Goal: Complete application form

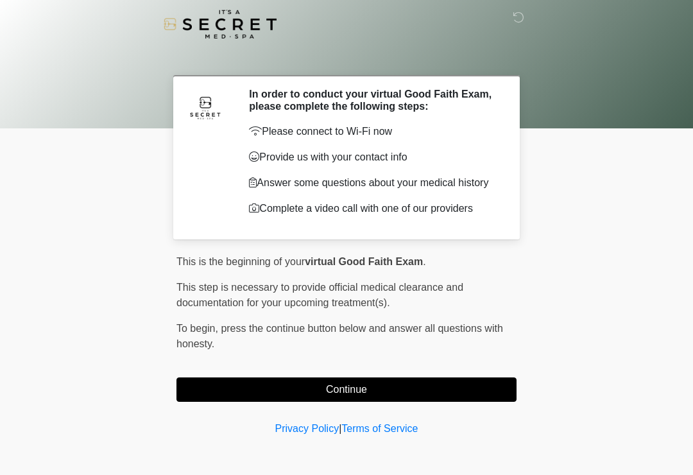
click at [411, 388] on button "Continue" at bounding box center [347, 389] width 340 height 24
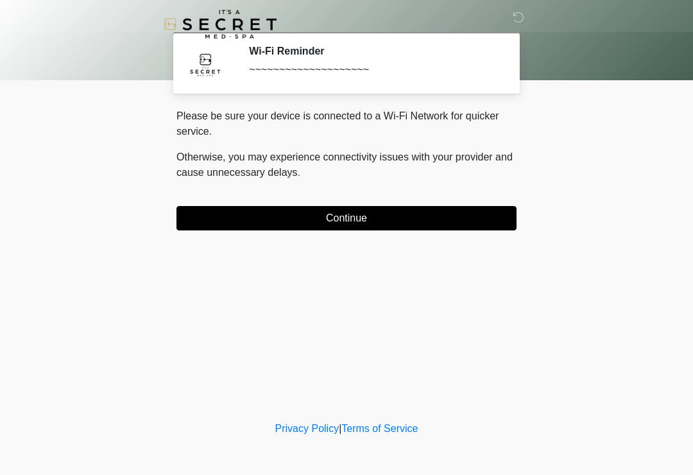
click at [439, 218] on button "Continue" at bounding box center [347, 218] width 340 height 24
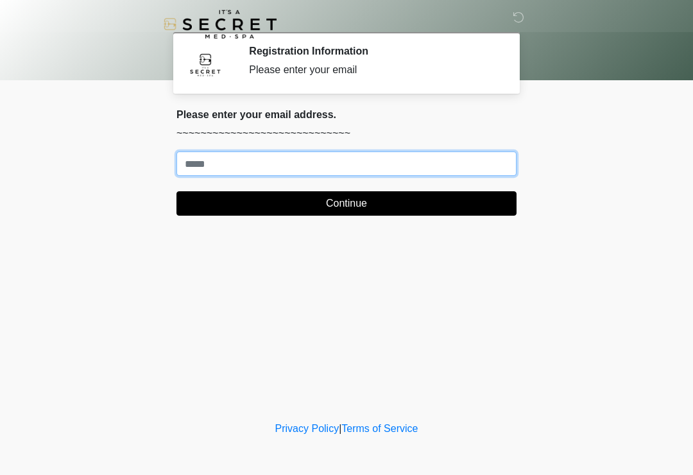
click at [395, 162] on input "Where should we email your treatment plan?" at bounding box center [347, 164] width 340 height 24
type input "**********"
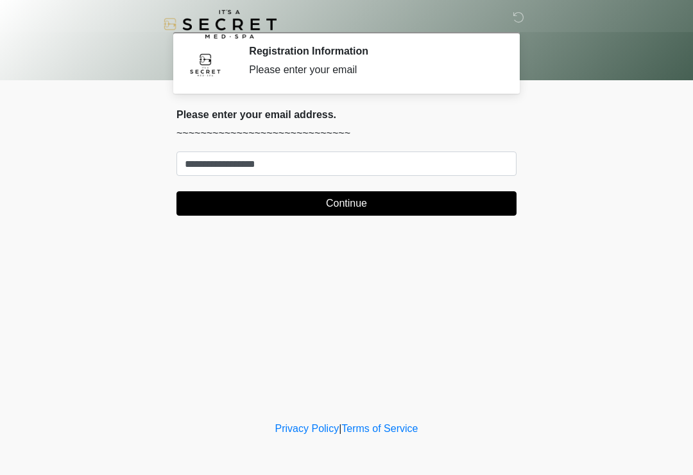
click at [444, 206] on button "Continue" at bounding box center [347, 203] width 340 height 24
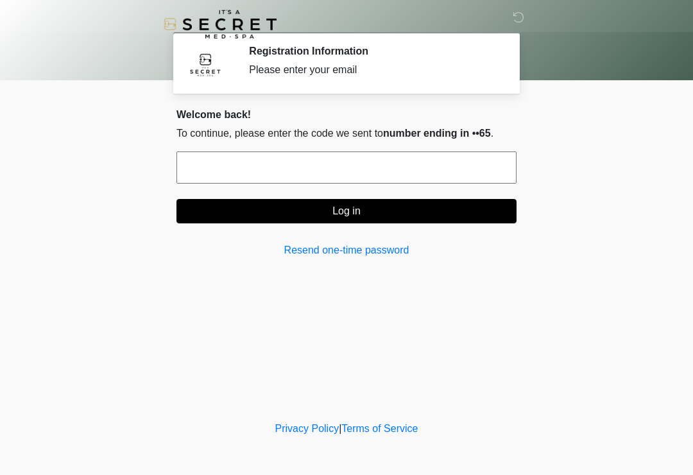
click at [389, 266] on div "**********" at bounding box center [347, 188] width 360 height 160
click at [458, 174] on input "text" at bounding box center [347, 168] width 340 height 32
type input "******"
click at [421, 202] on button "Log in" at bounding box center [347, 211] width 340 height 24
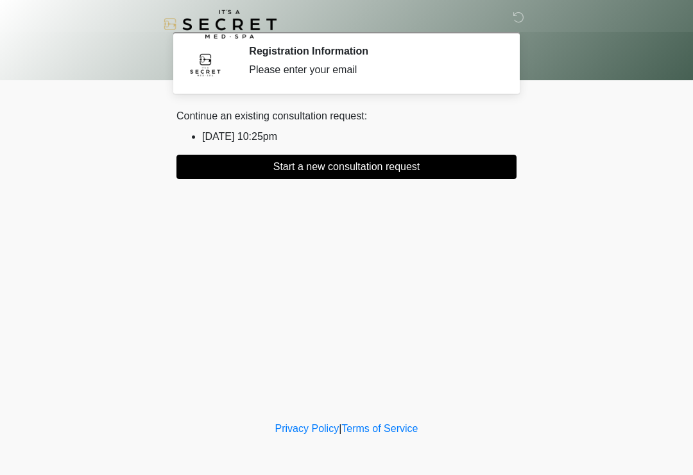
click at [474, 178] on button "Start a new consultation request" at bounding box center [347, 167] width 340 height 24
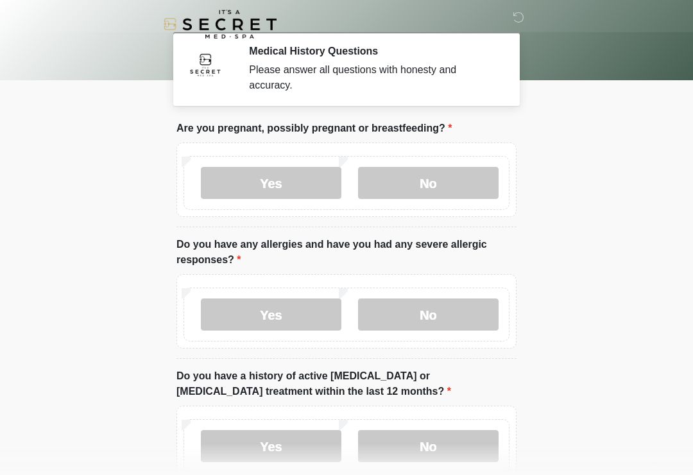
click at [438, 178] on label "No" at bounding box center [428, 183] width 141 height 32
click at [451, 313] on label "No" at bounding box center [428, 315] width 141 height 32
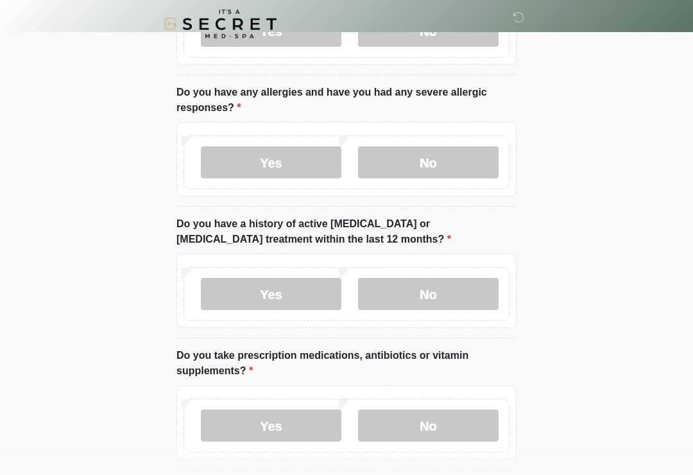
click at [446, 284] on label "No" at bounding box center [428, 295] width 141 height 32
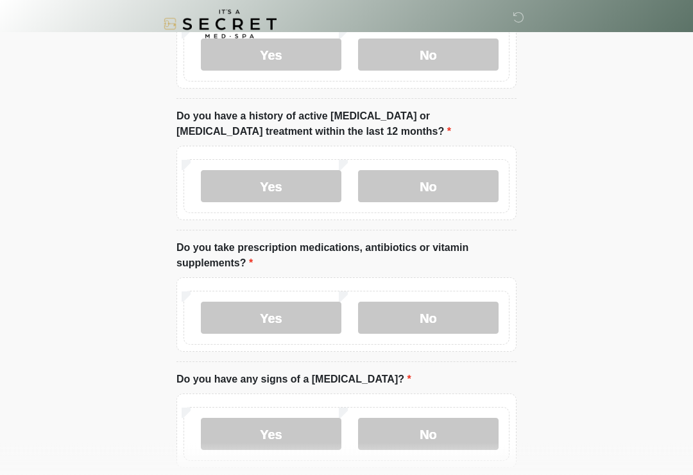
scroll to position [259, 0]
click at [468, 316] on label "No" at bounding box center [428, 318] width 141 height 32
click at [287, 320] on label "Yes" at bounding box center [271, 318] width 141 height 32
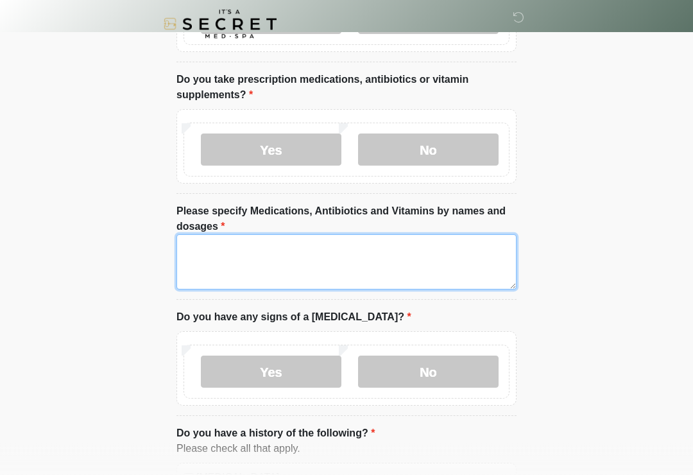
click at [222, 252] on textarea "Please specify Medications, Antibiotics and Vitamins by names and dosages" at bounding box center [347, 262] width 340 height 55
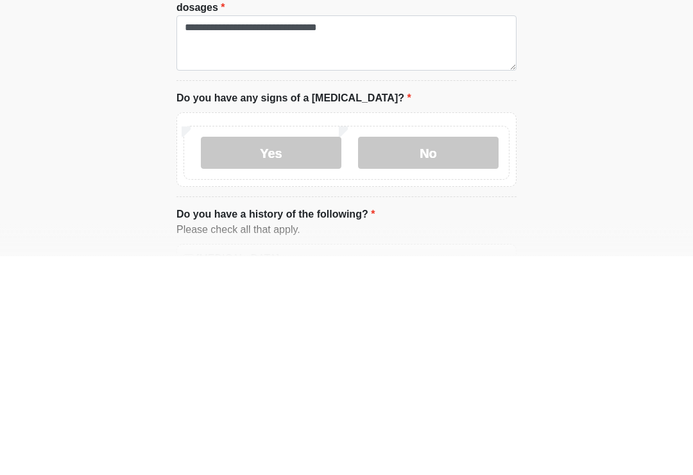
click at [440, 356] on label "No" at bounding box center [428, 372] width 141 height 32
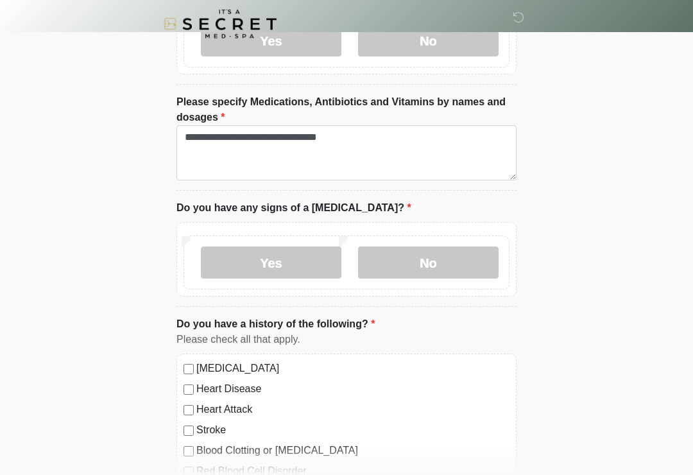
scroll to position [539, 0]
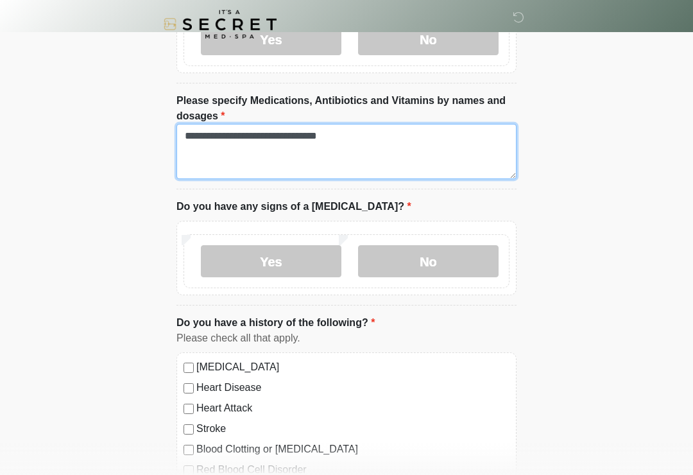
click at [375, 141] on textarea "**********" at bounding box center [347, 151] width 340 height 55
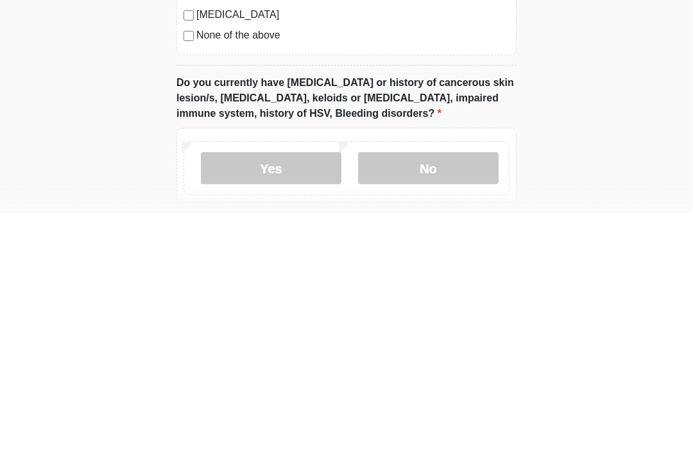
scroll to position [841, 0]
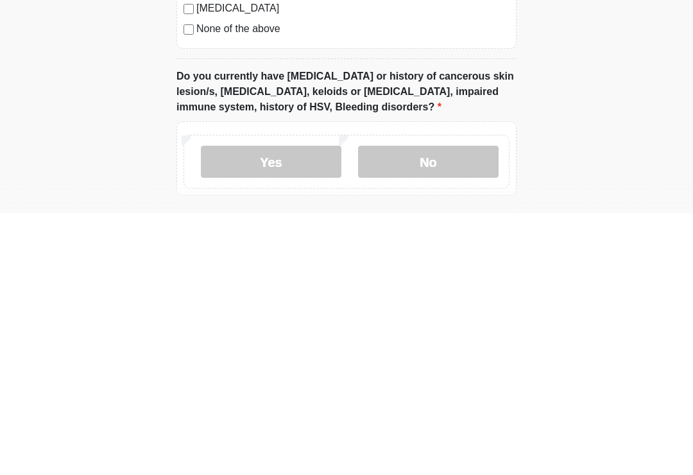
type textarea "**********"
click at [451, 408] on label "No" at bounding box center [428, 424] width 141 height 32
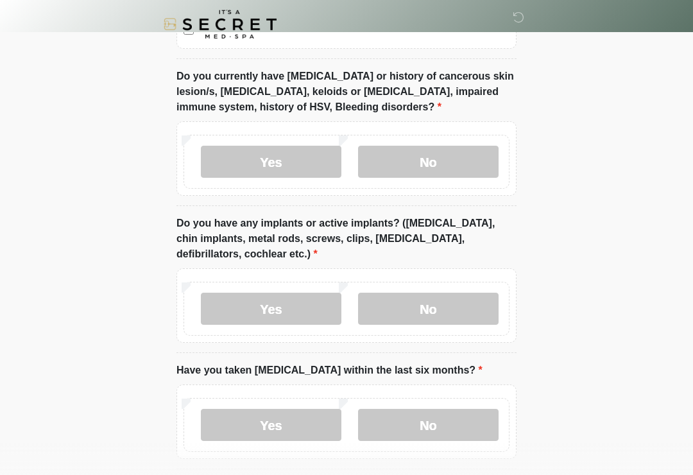
click at [459, 303] on label "No" at bounding box center [428, 309] width 141 height 32
click at [452, 428] on label "No" at bounding box center [428, 425] width 141 height 32
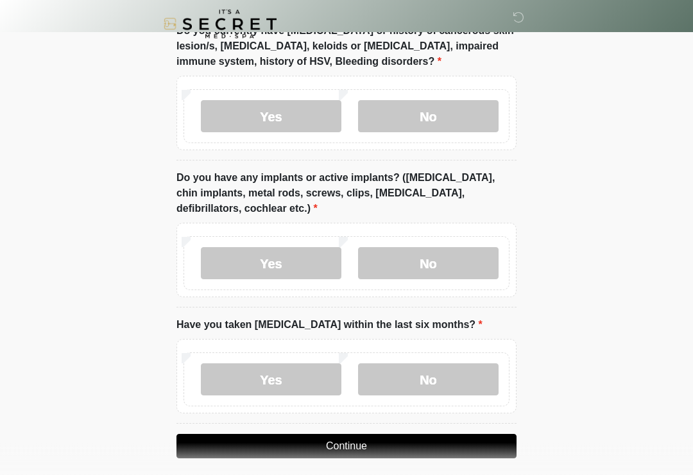
scroll to position [1178, 0]
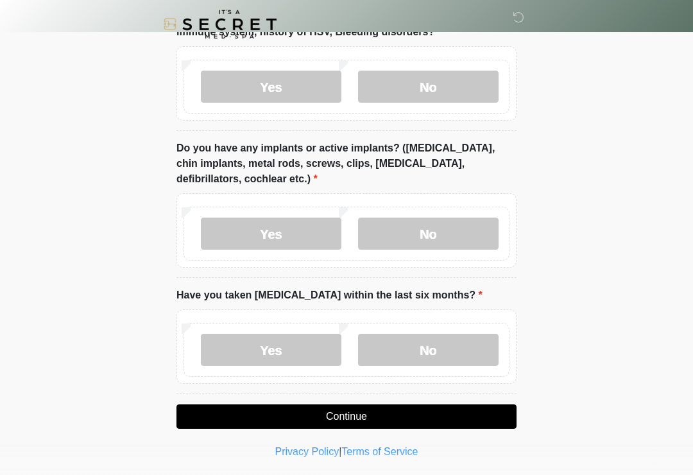
click at [419, 416] on button "Continue" at bounding box center [347, 416] width 340 height 24
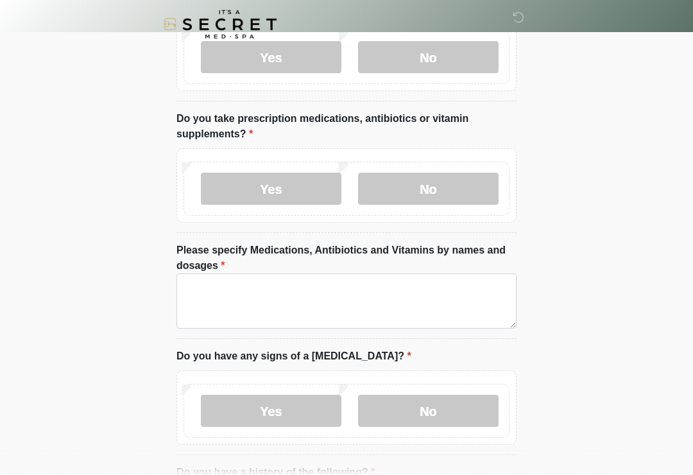
scroll to position [0, 0]
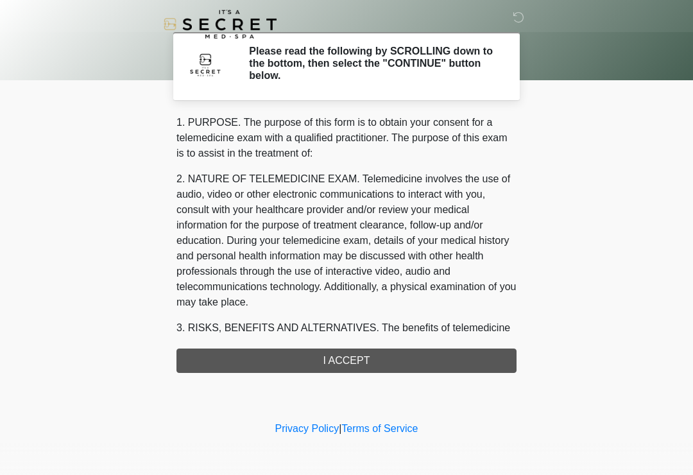
click at [397, 363] on div "1. PURPOSE. The purpose of this form is to obtain your consent for a telemedici…" at bounding box center [347, 244] width 340 height 258
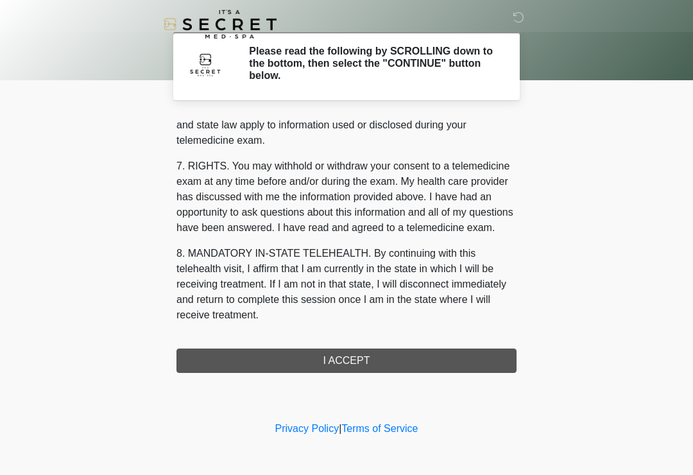
scroll to position [526, 0]
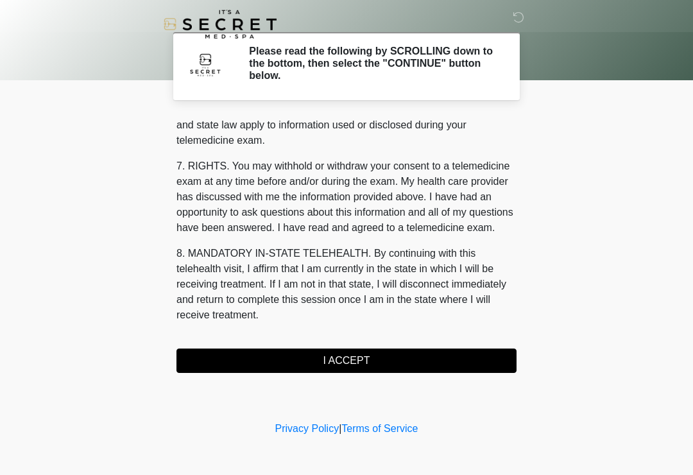
click at [393, 359] on button "I ACCEPT" at bounding box center [347, 361] width 340 height 24
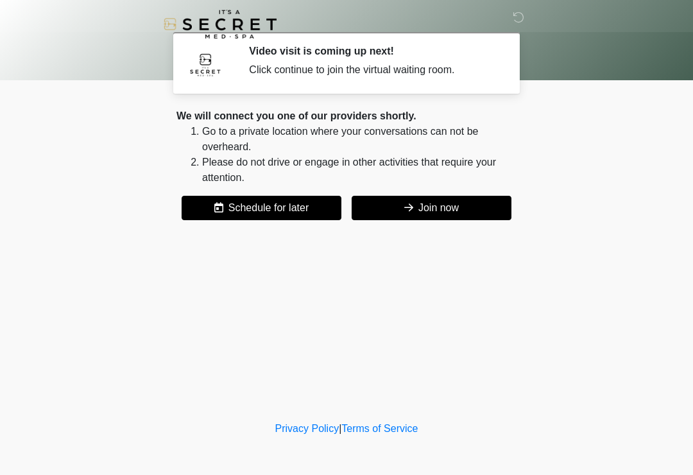
click at [436, 207] on button "Join now" at bounding box center [432, 208] width 160 height 24
